Goal: Complete application form

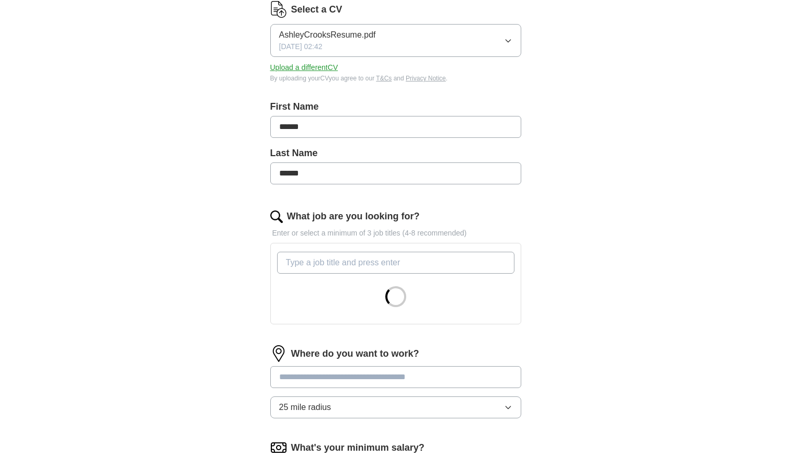
scroll to position [142, 0]
click at [388, 270] on input "What job are you looking for?" at bounding box center [395, 262] width 237 height 22
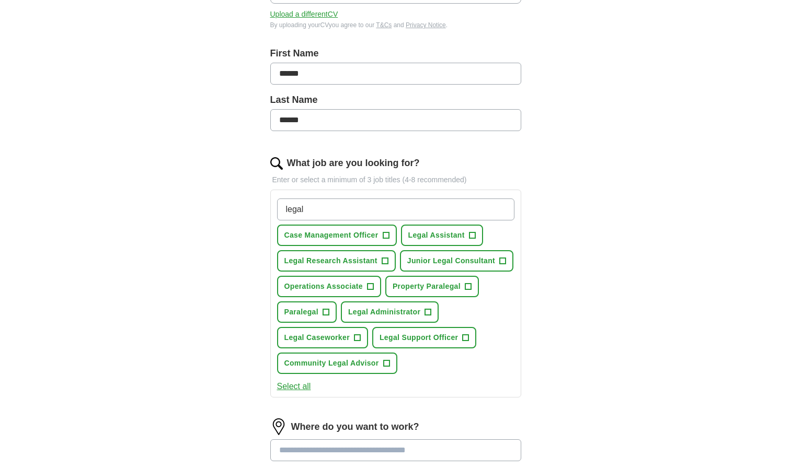
scroll to position [199, 0]
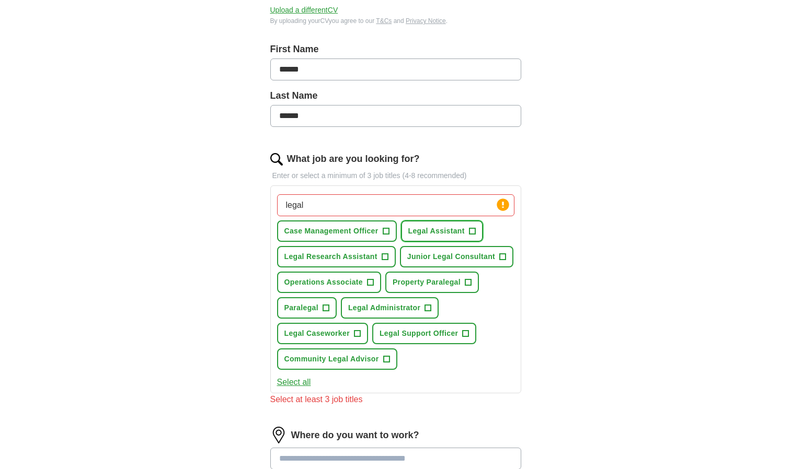
click at [467, 231] on button "Legal Assistant +" at bounding box center [442, 231] width 82 height 21
click at [420, 313] on span "Legal Administrator" at bounding box center [384, 308] width 72 height 11
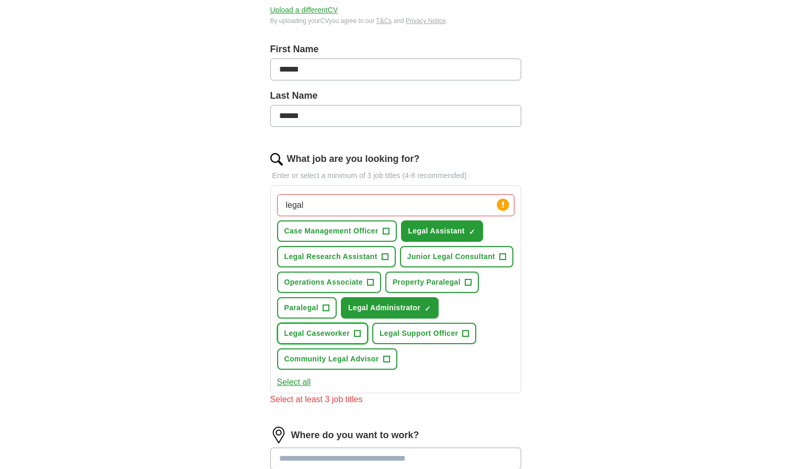
click at [339, 336] on span "Legal Caseworker" at bounding box center [316, 333] width 65 height 11
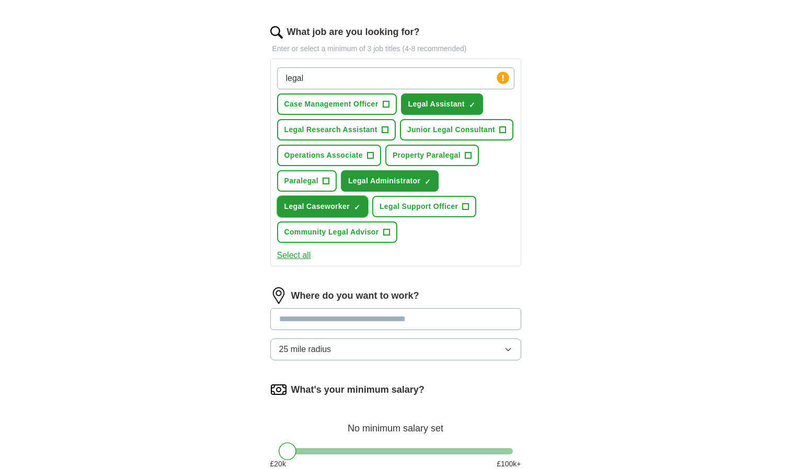
scroll to position [326, 0]
click at [319, 180] on button "Paralegal +" at bounding box center [307, 181] width 60 height 21
drag, startPoint x: 474, startPoint y: 76, endPoint x: 228, endPoint y: 62, distance: 246.1
click at [228, 62] on div "Let ApplyIQ do the hard work of searching and applying for jobs. Just tell us w…" at bounding box center [395, 155] width 335 height 781
type input "typist"
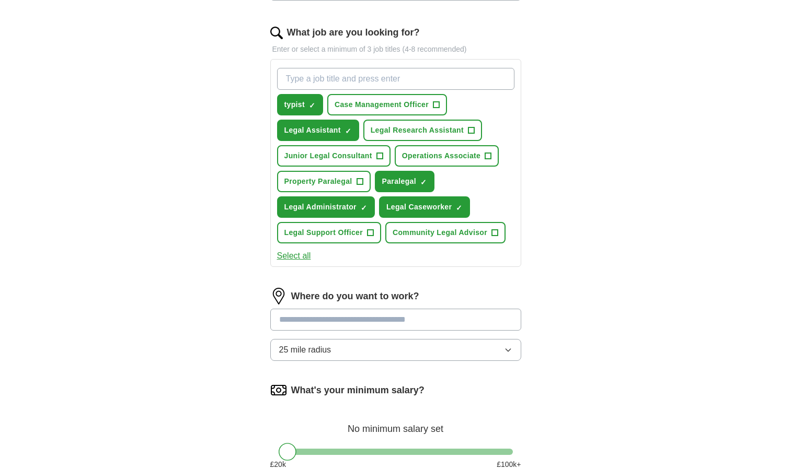
drag, startPoint x: 361, startPoint y: 71, endPoint x: 268, endPoint y: 76, distance: 93.7
click at [268, 76] on div "Let ApplyIQ do the hard work of searching and applying for jobs. Just tell us w…" at bounding box center [395, 155] width 335 height 781
click at [291, 80] on input "conveyancing assistant" at bounding box center [395, 79] width 237 height 22
click at [349, 81] on input "conveyancing assistant" at bounding box center [395, 79] width 237 height 22
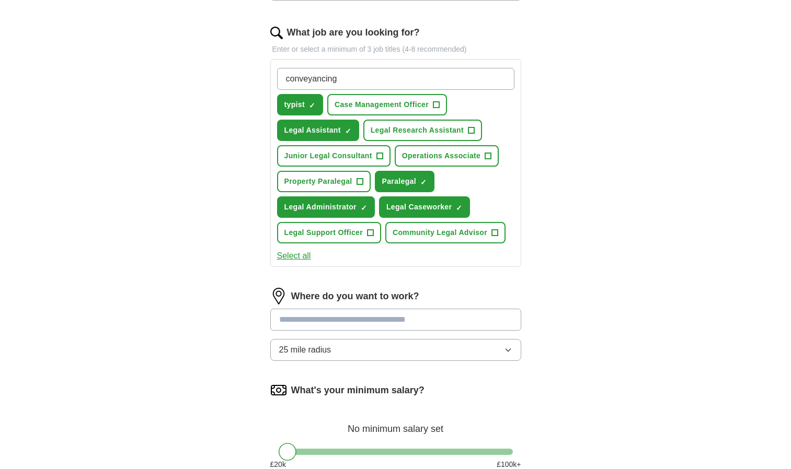
click at [289, 79] on input "conveyancing" at bounding box center [395, 79] width 237 height 22
click at [365, 79] on input "Conveyancing" at bounding box center [395, 79] width 237 height 22
type input "Conveyancing Assistant"
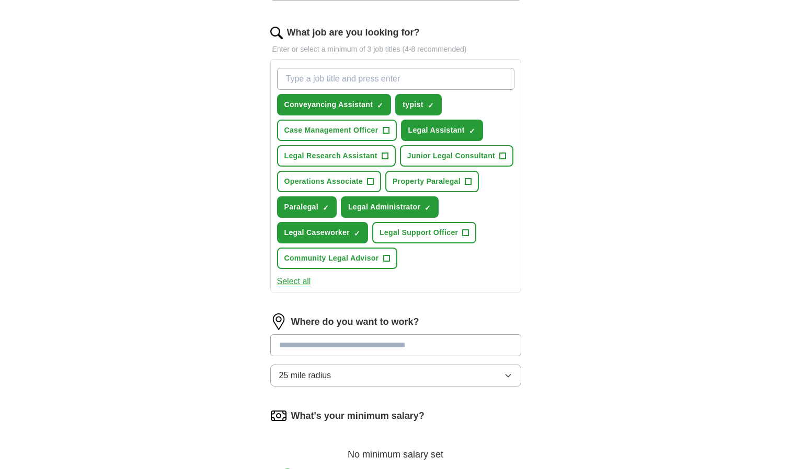
click at [399, 86] on input "What job are you looking for?" at bounding box center [395, 79] width 237 height 22
type input "Real Estate Paralegal"
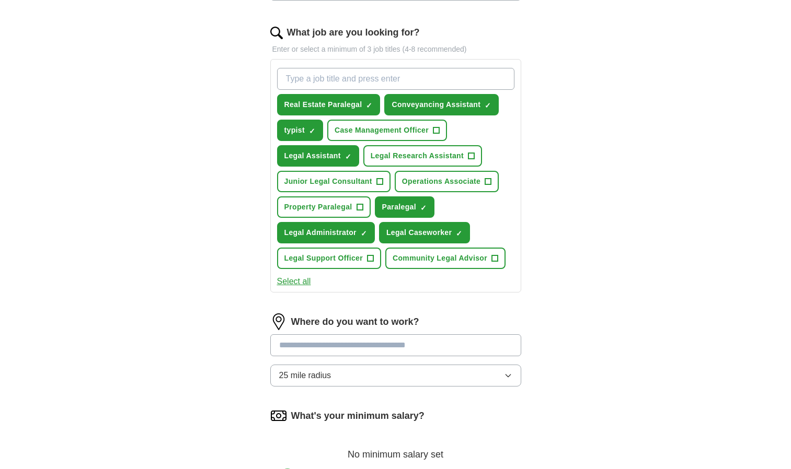
click at [337, 83] on input "What job are you looking for?" at bounding box center [395, 79] width 237 height 22
type input "Conflicts Analysist"
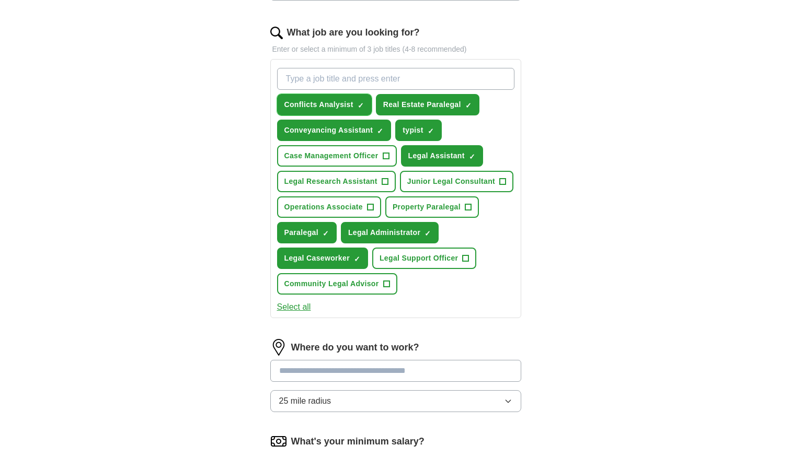
click at [0, 0] on span "×" at bounding box center [0, 0] width 0 height 0
click at [355, 89] on input "What job are you looking for?" at bounding box center [395, 79] width 237 height 22
type input "A"
type input "Conflicts Analyst"
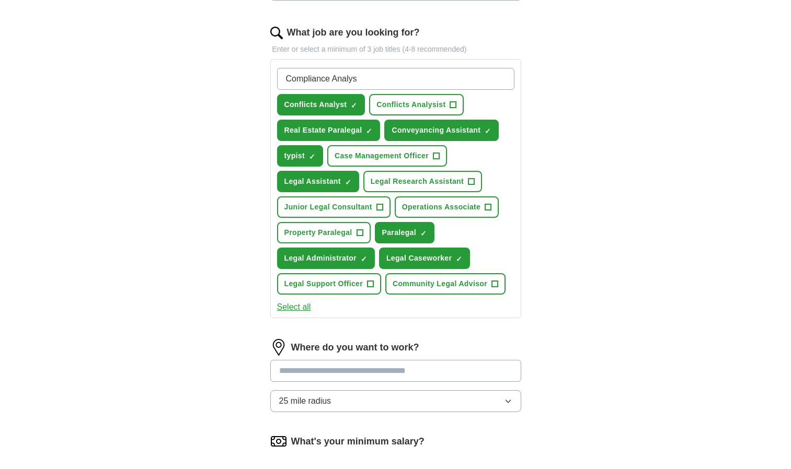
type input "Compliance Analyst"
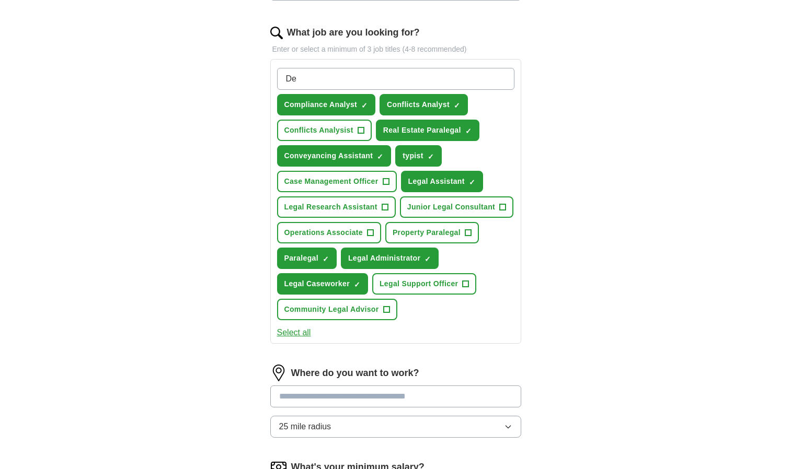
type input "D"
type input "Credit Controller"
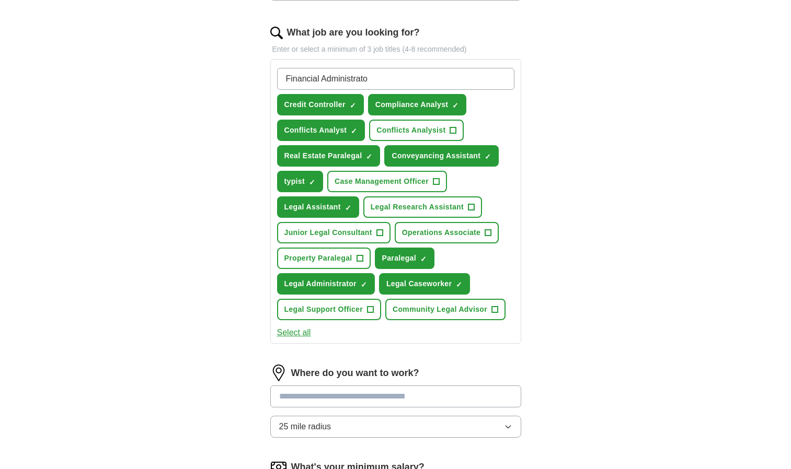
type input "Financial Administrator"
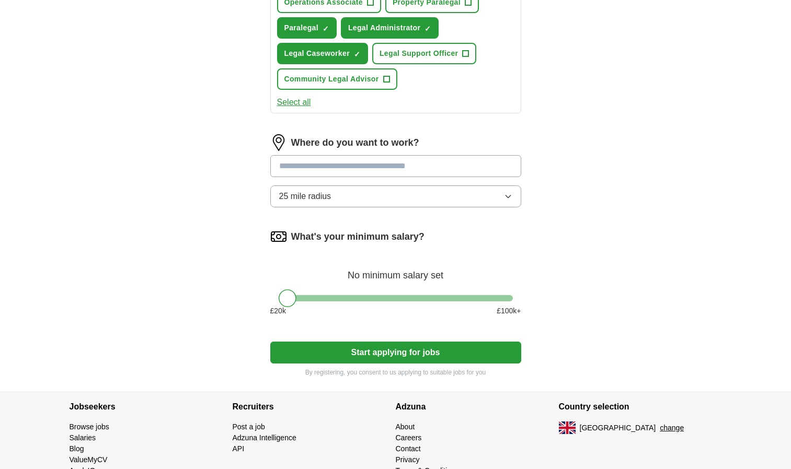
scroll to position [582, 0]
click at [388, 167] on input at bounding box center [395, 166] width 251 height 22
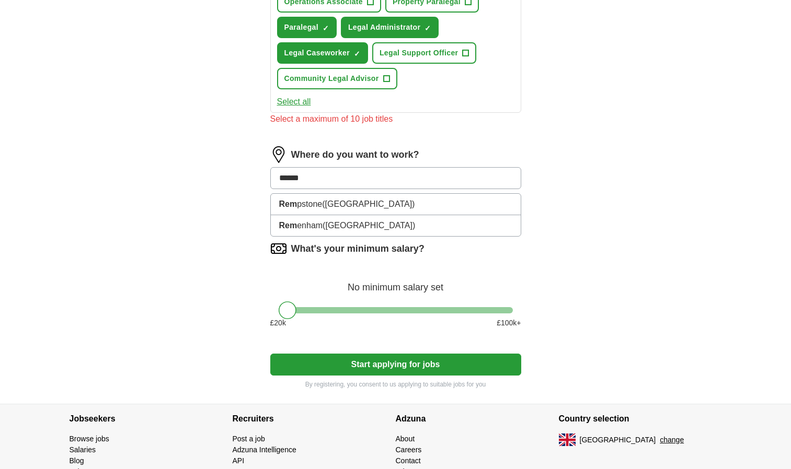
click at [270, 354] on button "Start applying for jobs" at bounding box center [395, 365] width 251 height 22
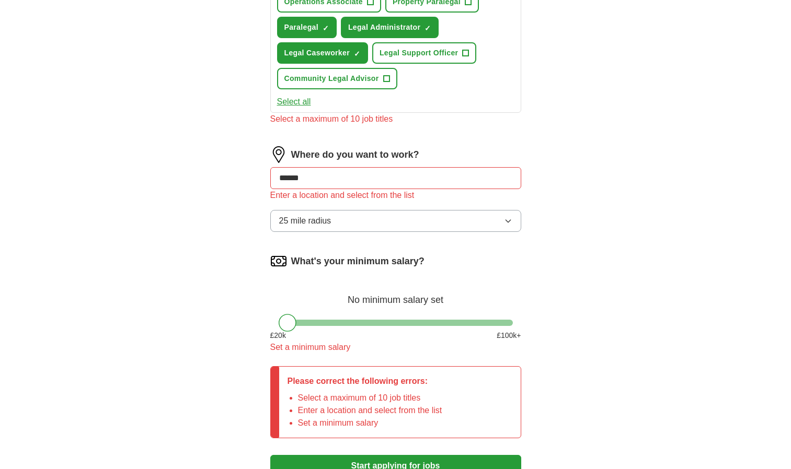
click at [388, 167] on input "******" at bounding box center [395, 178] width 251 height 22
click at [270, 455] on button "Start applying for jobs" at bounding box center [395, 466] width 251 height 22
click at [406, 225] on button "25 mile radius" at bounding box center [395, 221] width 251 height 22
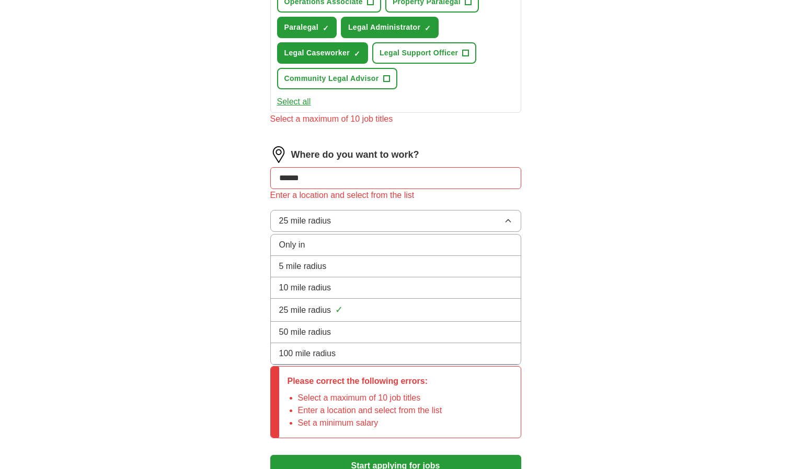
click at [374, 242] on div "Only in" at bounding box center [395, 245] width 233 height 13
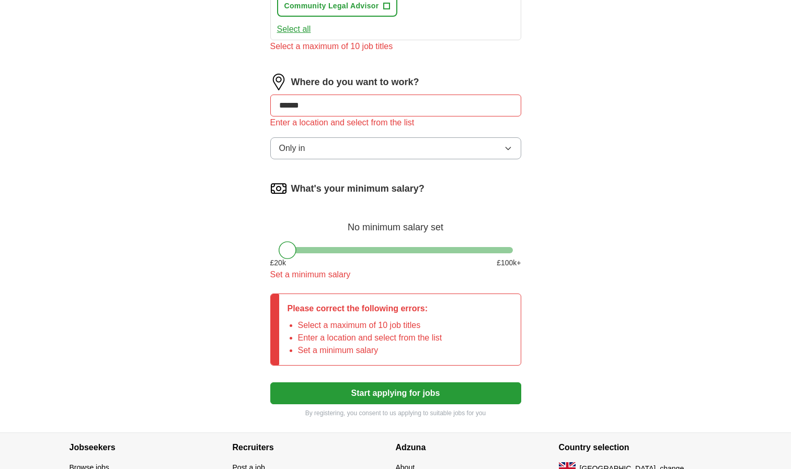
scroll to position [656, 0]
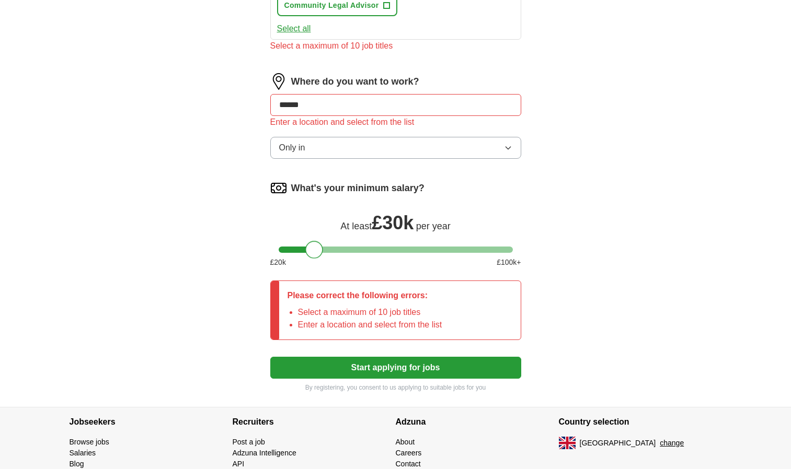
drag, startPoint x: 291, startPoint y: 254, endPoint x: 319, endPoint y: 241, distance: 30.4
click at [319, 241] on div "What's your minimum salary? At least £ 30k per year £ 20 k £ 100 k+" at bounding box center [395, 228] width 251 height 97
click at [367, 362] on button "Start applying for jobs" at bounding box center [395, 368] width 251 height 22
click at [320, 104] on input "******" at bounding box center [395, 105] width 251 height 22
drag, startPoint x: 320, startPoint y: 104, endPoint x: 219, endPoint y: 88, distance: 102.7
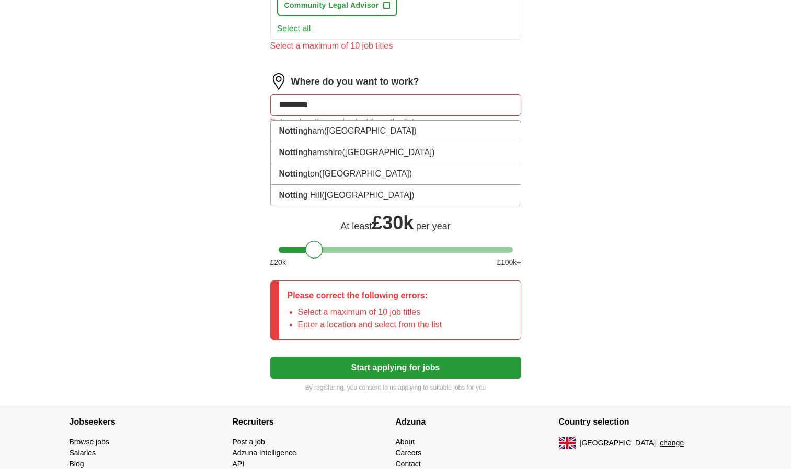
type input "**********"
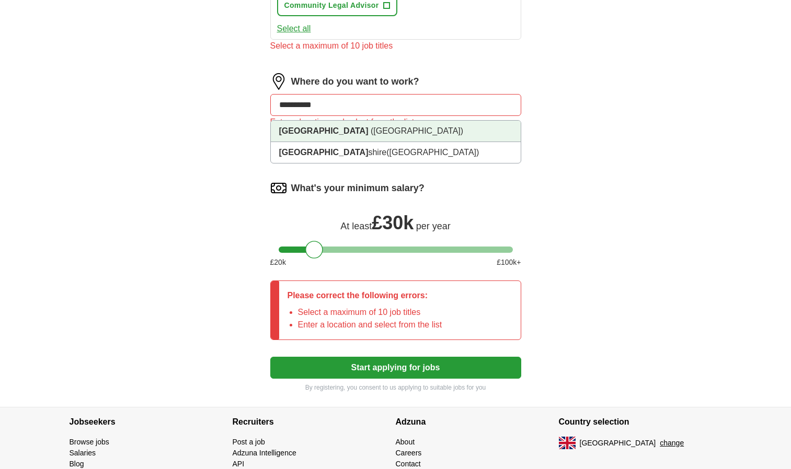
click at [289, 124] on li "[GEOGRAPHIC_DATA] ([GEOGRAPHIC_DATA])" at bounding box center [396, 131] width 250 height 21
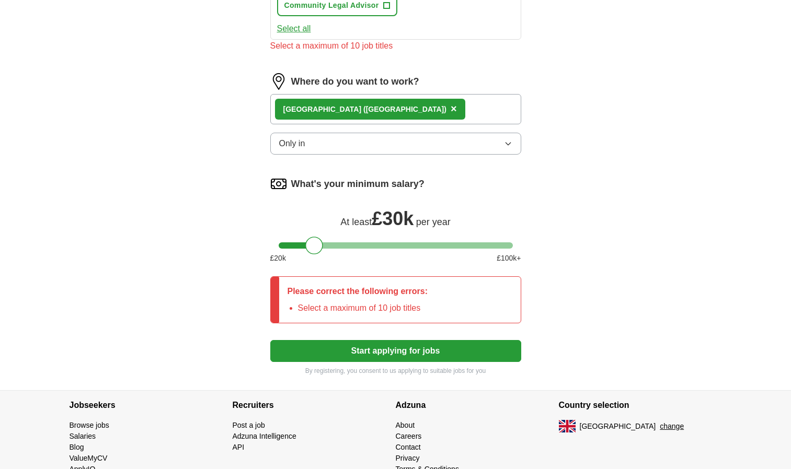
click at [306, 149] on button "Only in" at bounding box center [395, 144] width 251 height 22
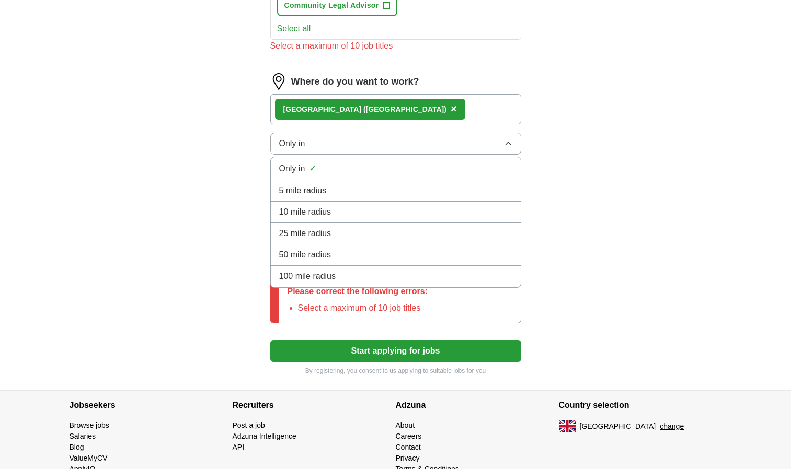
click at [337, 197] on li "5 mile radius" at bounding box center [396, 190] width 250 height 21
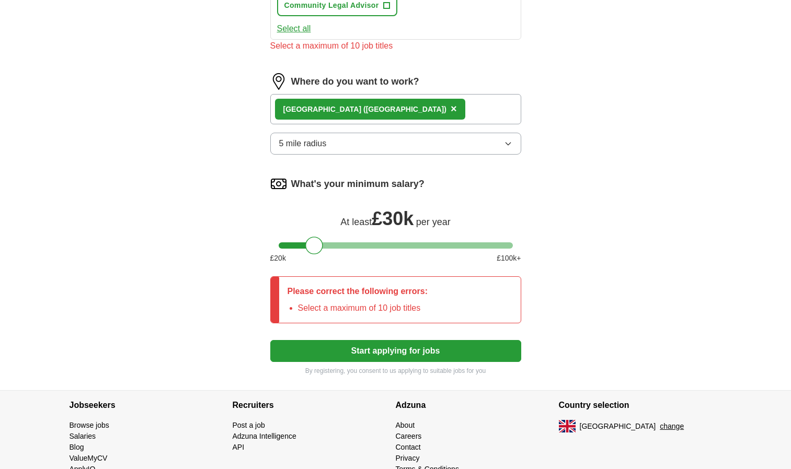
click at [367, 361] on button "Start applying for jobs" at bounding box center [395, 351] width 251 height 22
click at [368, 349] on button "Start applying for jobs" at bounding box center [395, 351] width 251 height 22
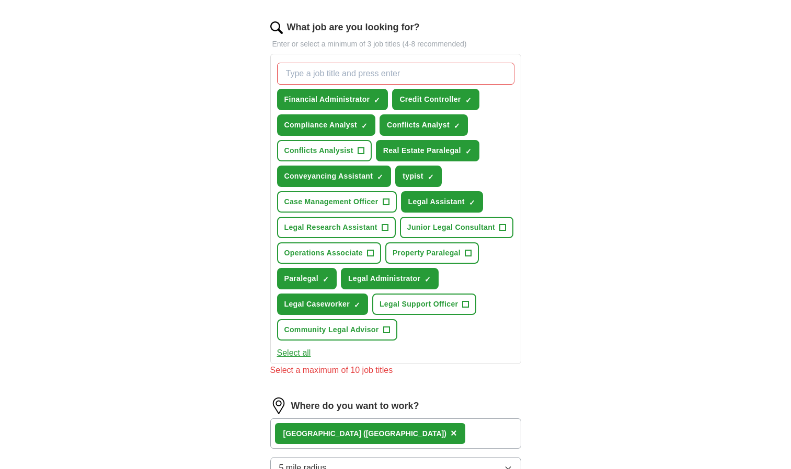
scroll to position [330, 0]
click at [0, 0] on span "×" at bounding box center [0, 0] width 0 height 0
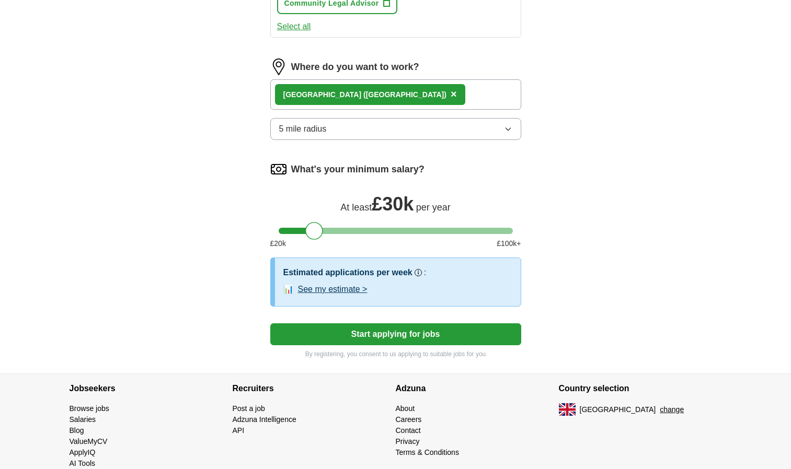
scroll to position [679, 0]
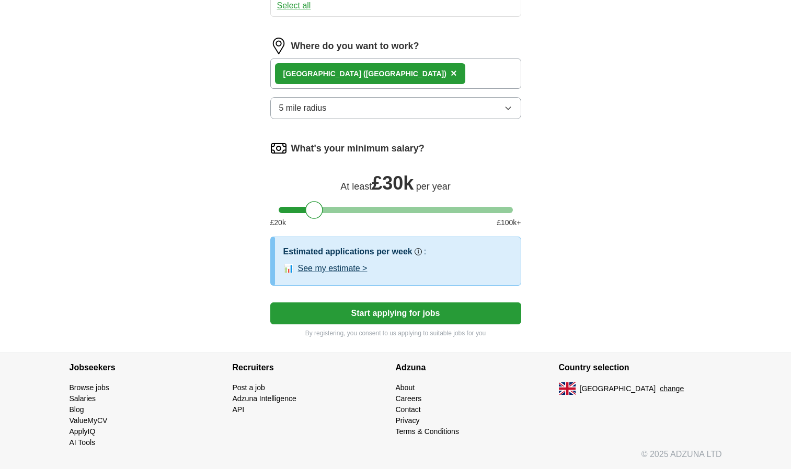
click at [411, 311] on button "Start applying for jobs" at bounding box center [395, 314] width 251 height 22
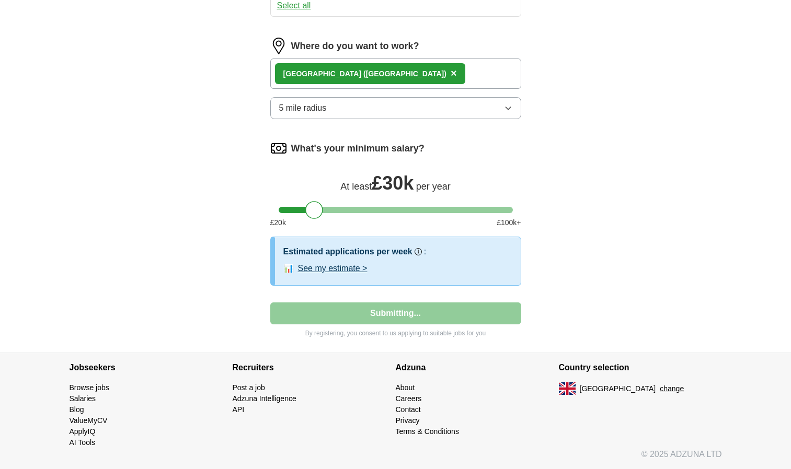
select select "**"
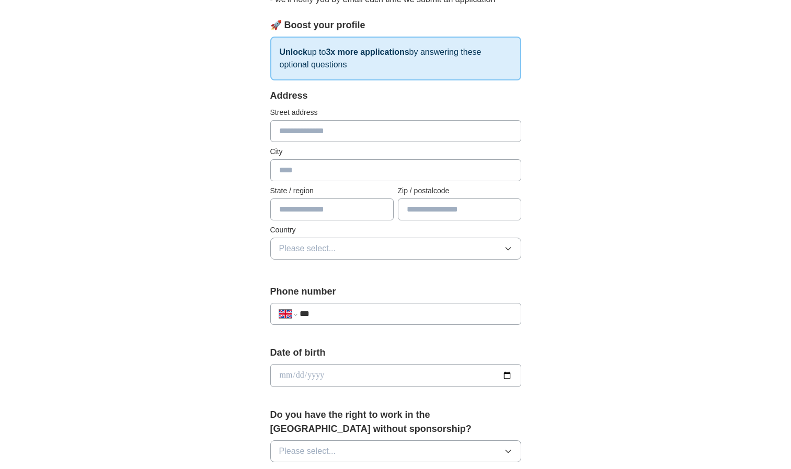
scroll to position [137, 0]
click at [372, 136] on input "text" at bounding box center [395, 132] width 251 height 22
type input "**********"
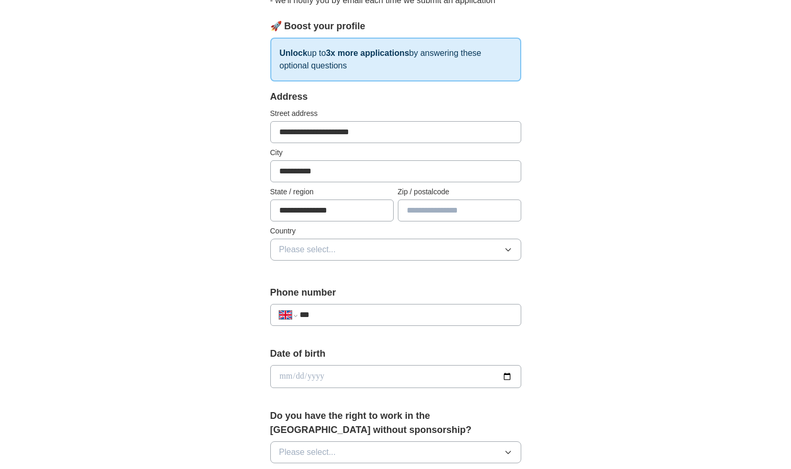
type input "*******"
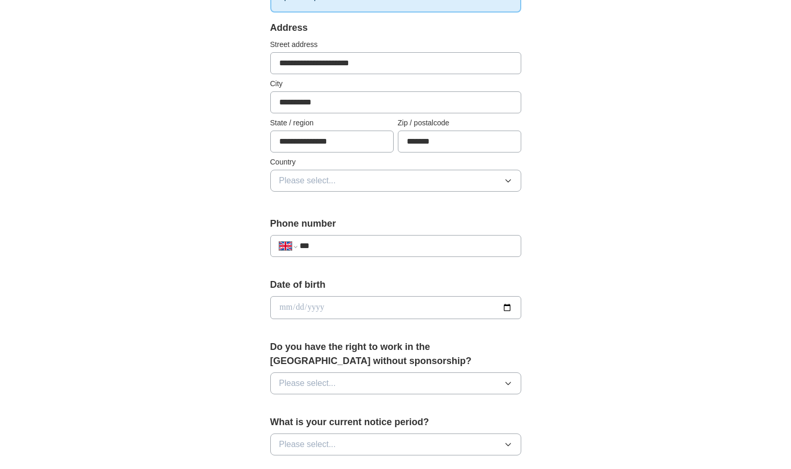
scroll to position [221, 0]
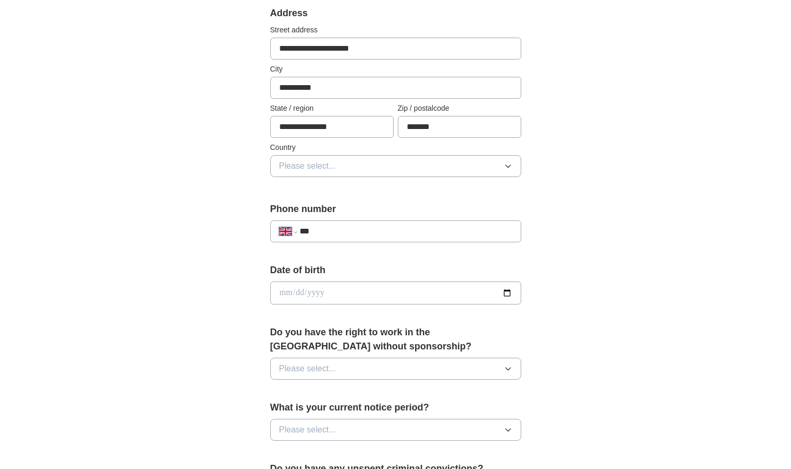
drag, startPoint x: 381, startPoint y: 179, endPoint x: 381, endPoint y: 171, distance: 7.3
click at [381, 171] on button "Please select..." at bounding box center [395, 166] width 251 height 22
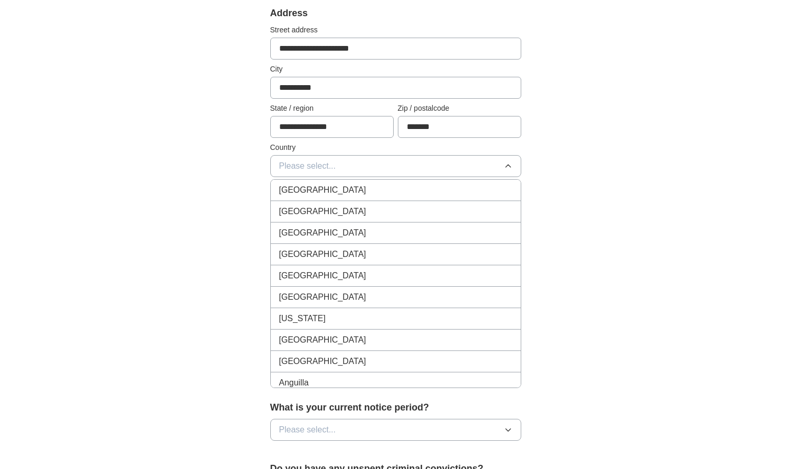
click at [380, 191] on div "[GEOGRAPHIC_DATA]" at bounding box center [395, 190] width 233 height 13
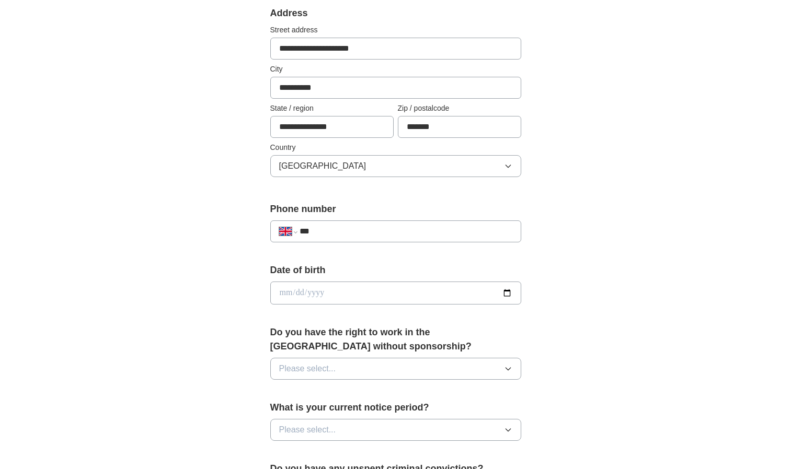
click at [376, 220] on div "**********" at bounding box center [395, 226] width 251 height 49
click at [376, 232] on input "***" at bounding box center [406, 231] width 212 height 13
type input "**********"
click at [381, 302] on input "date" at bounding box center [395, 293] width 251 height 23
click at [288, 289] on input "date" at bounding box center [395, 293] width 251 height 23
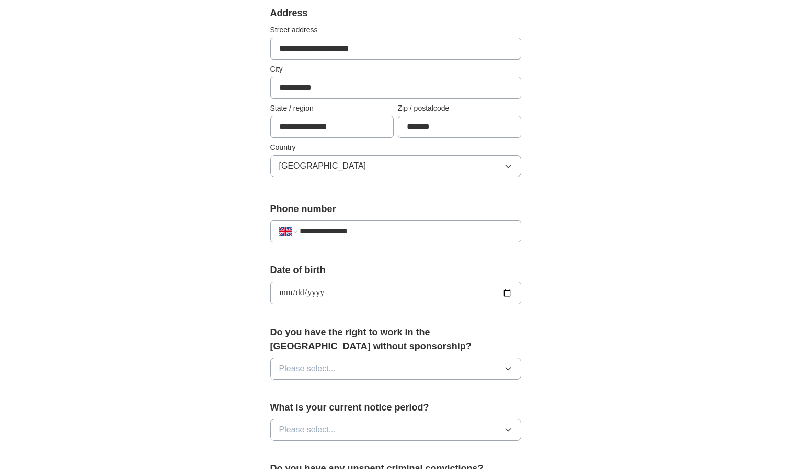
type input "**********"
click at [350, 375] on button "Please select..." at bounding box center [395, 369] width 251 height 22
click at [346, 396] on div "Yes" at bounding box center [395, 393] width 233 height 13
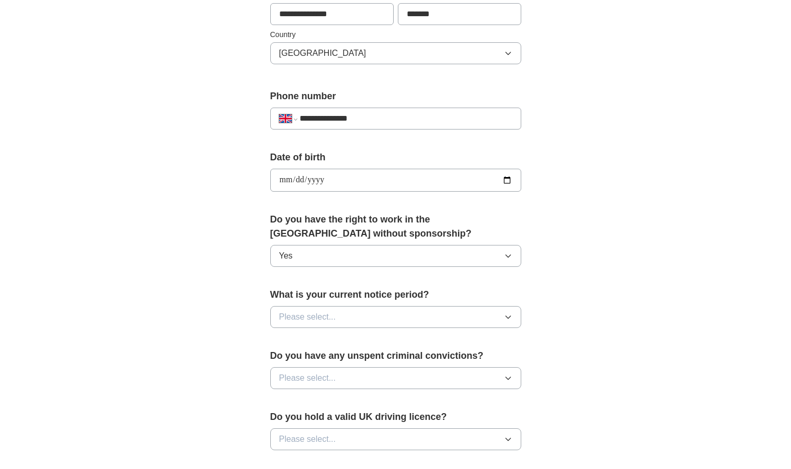
scroll to position [336, 0]
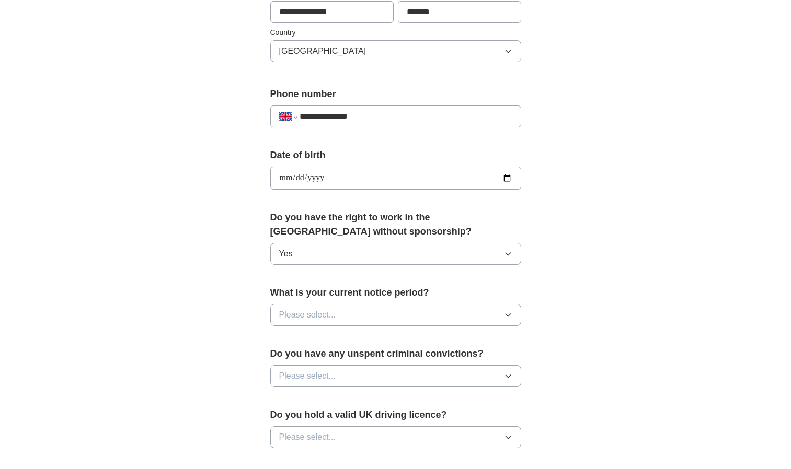
click at [327, 319] on span "Please select..." at bounding box center [307, 315] width 57 height 13
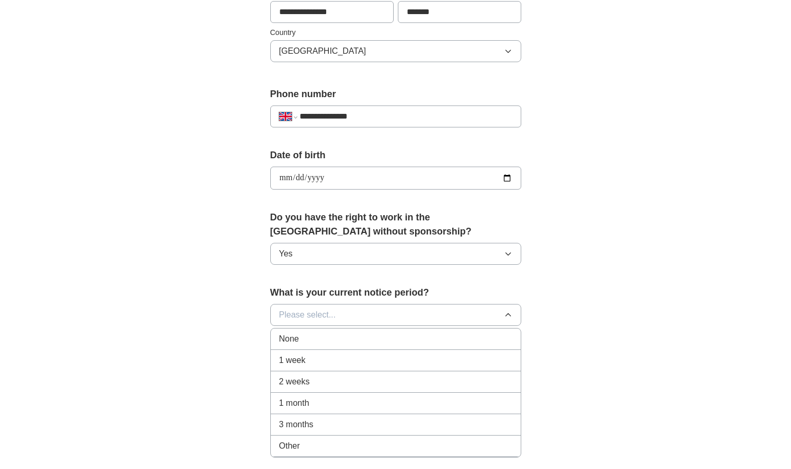
click at [325, 340] on div "None" at bounding box center [395, 339] width 233 height 13
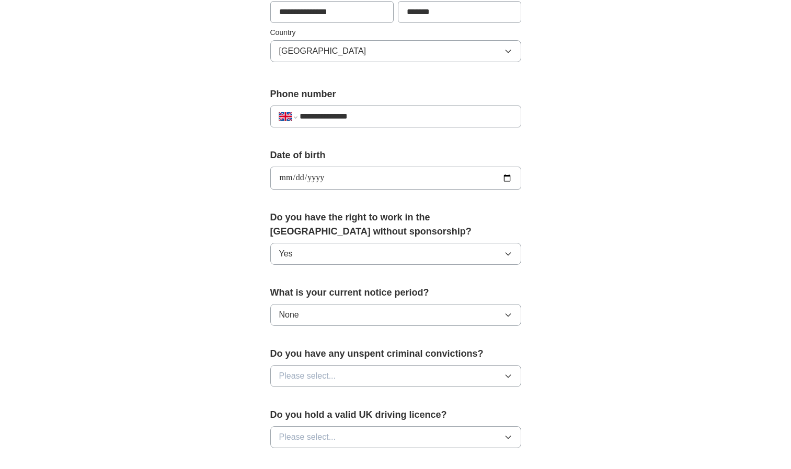
scroll to position [390, 0]
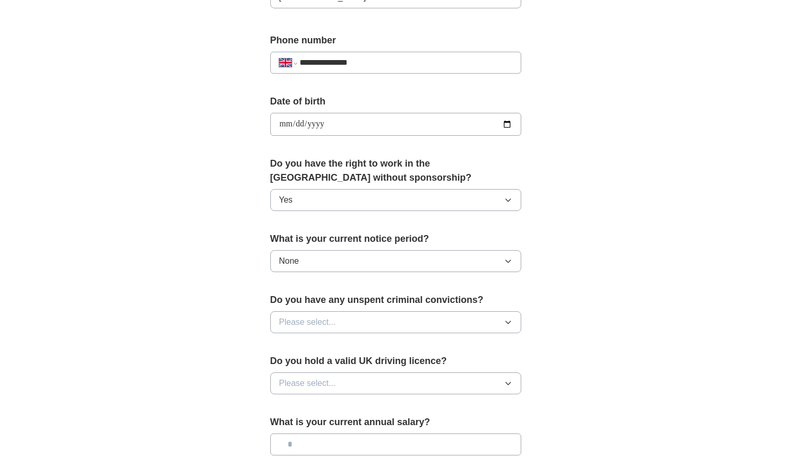
click at [332, 330] on button "Please select..." at bounding box center [395, 323] width 251 height 22
drag, startPoint x: 328, startPoint y: 355, endPoint x: 334, endPoint y: 376, distance: 21.6
click at [334, 376] on ul "Yes No" at bounding box center [395, 358] width 251 height 44
click at [334, 376] on li "No" at bounding box center [396, 368] width 250 height 21
click at [334, 377] on span "Please select..." at bounding box center [307, 383] width 57 height 13
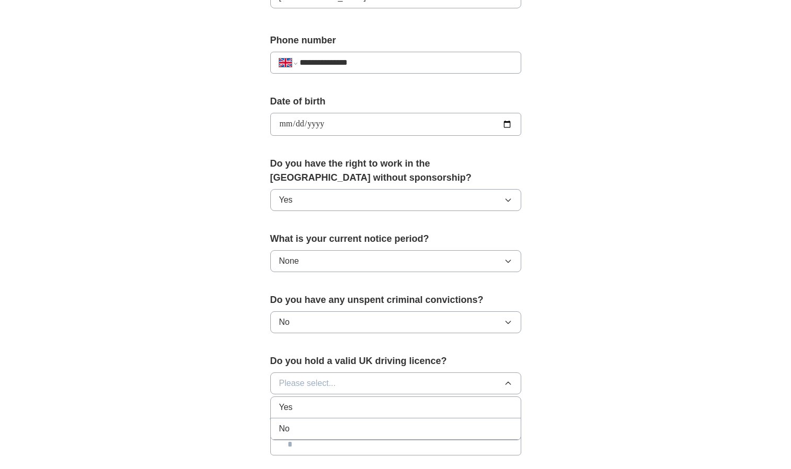
click at [339, 429] on div "No" at bounding box center [395, 429] width 233 height 13
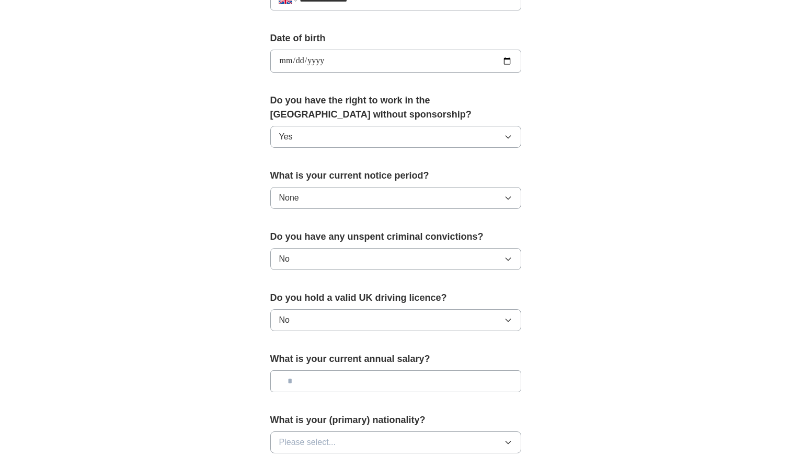
scroll to position [455, 0]
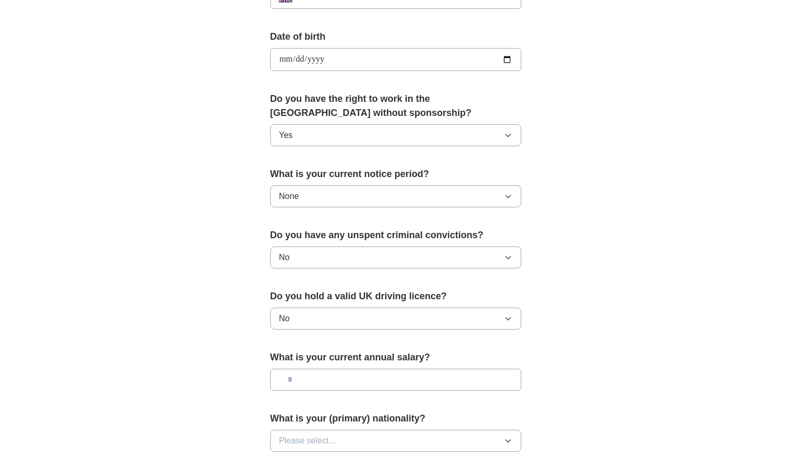
click at [331, 361] on label "What is your current annual salary?" at bounding box center [395, 358] width 251 height 14
click at [336, 375] on input "text" at bounding box center [395, 380] width 251 height 22
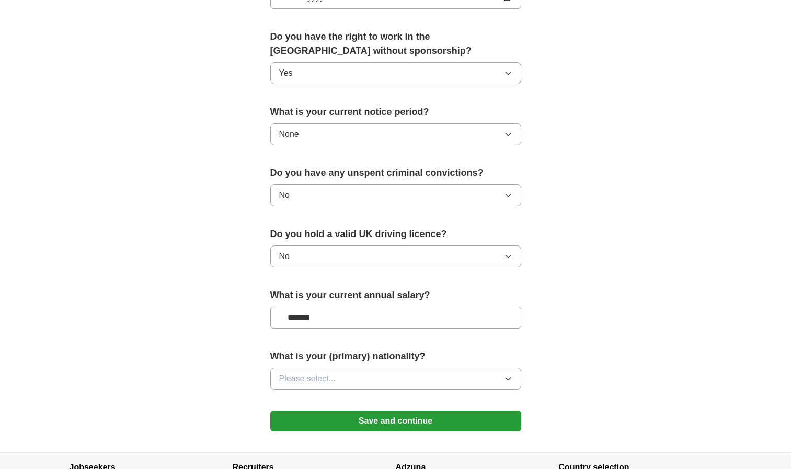
scroll to position [518, 0]
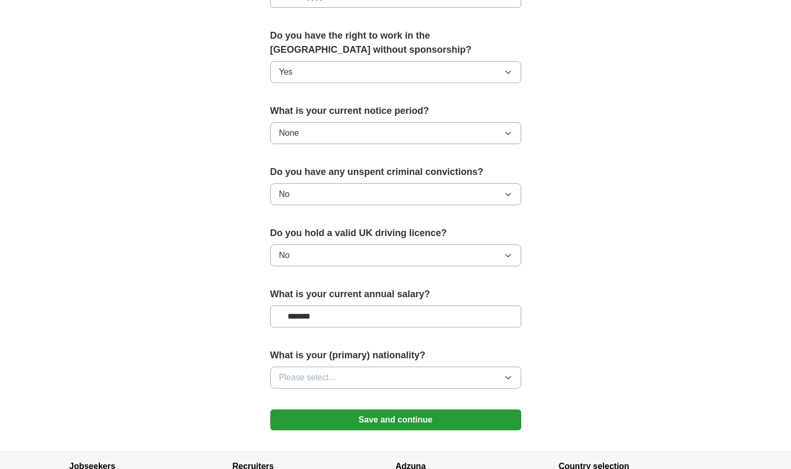
type input "*******"
click at [340, 382] on button "Please select..." at bounding box center [395, 378] width 251 height 22
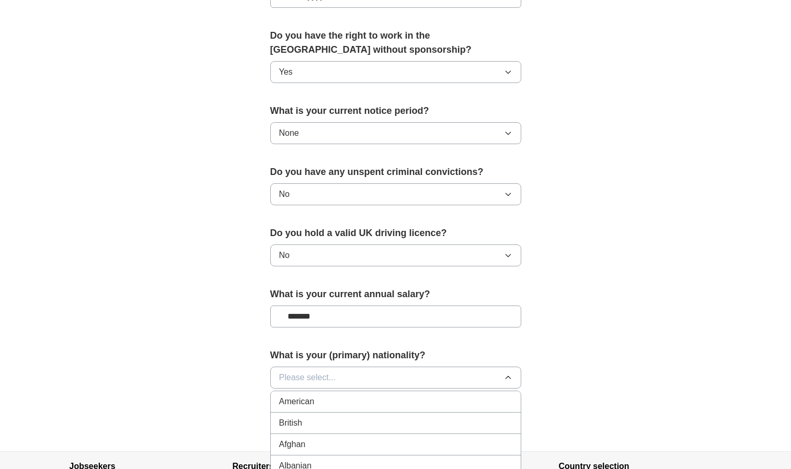
click at [321, 418] on div "British" at bounding box center [395, 423] width 233 height 13
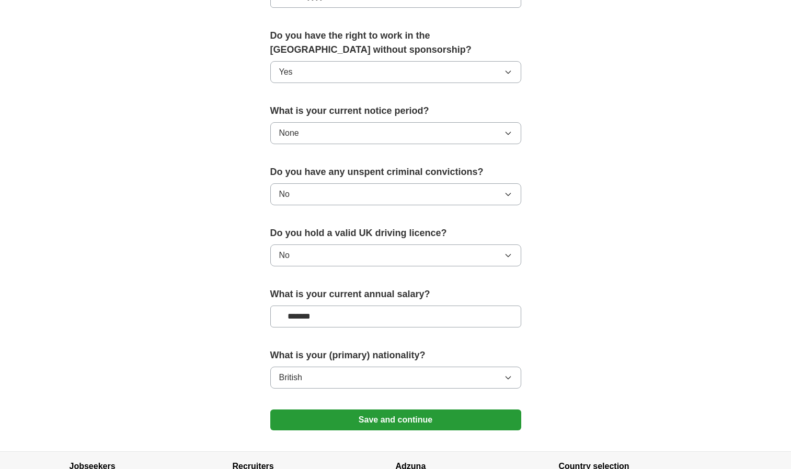
click at [352, 424] on button "Save and continue" at bounding box center [395, 420] width 251 height 21
